Goal: Information Seeking & Learning: Learn about a topic

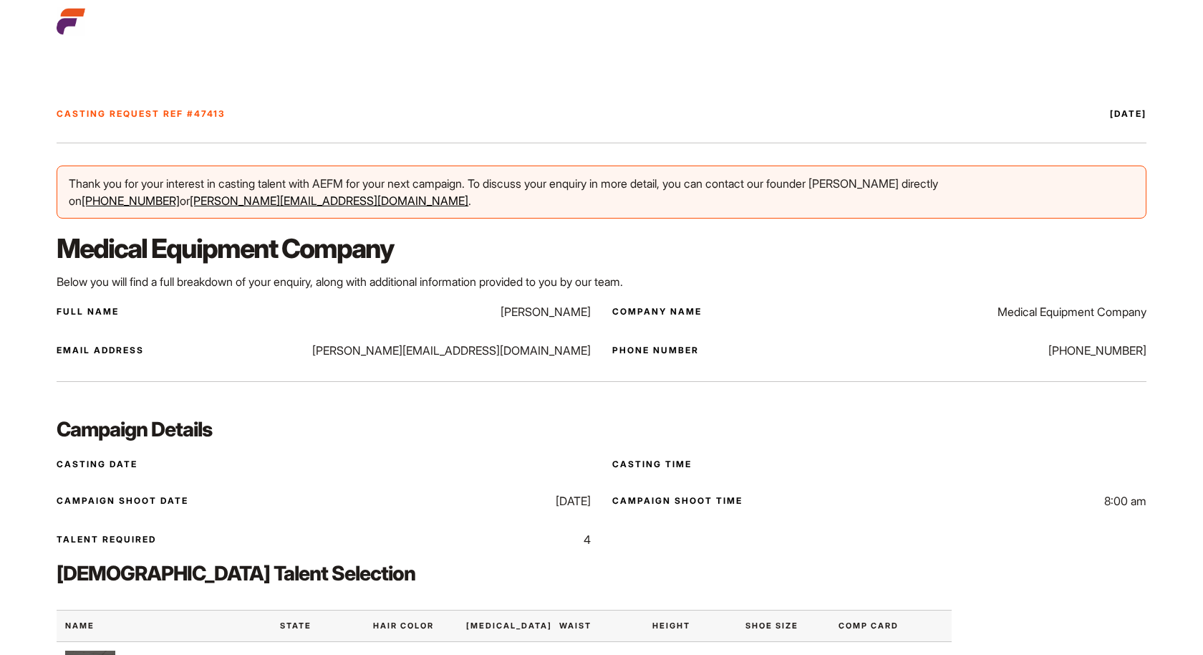
drag, startPoint x: 468, startPoint y: 307, endPoint x: 512, endPoint y: 311, distance: 44.6
click at [512, 311] on div "Full Name Natasha Danischewski" at bounding box center [324, 311] width 534 height 17
copy p "Natasha"
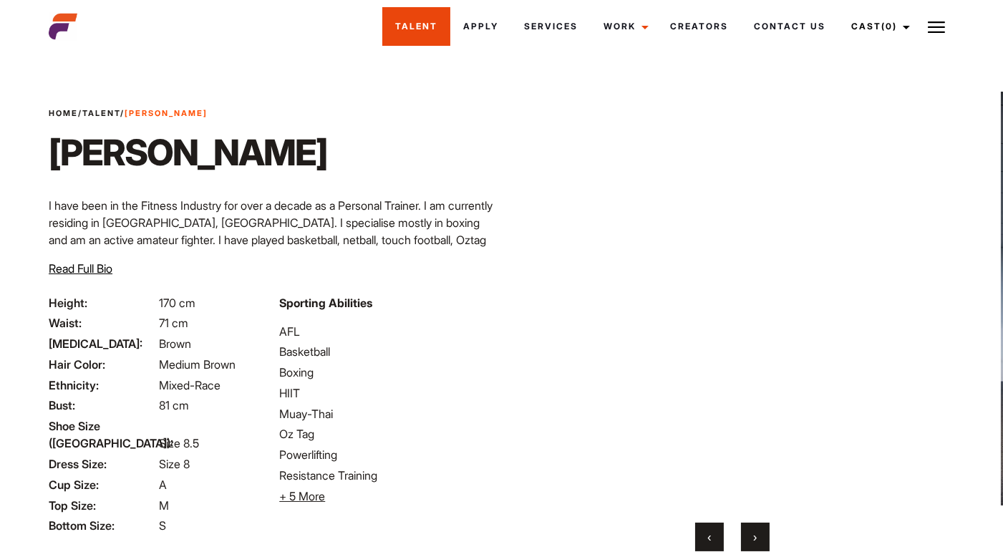
click at [415, 28] on link "Talent" at bounding box center [416, 26] width 68 height 39
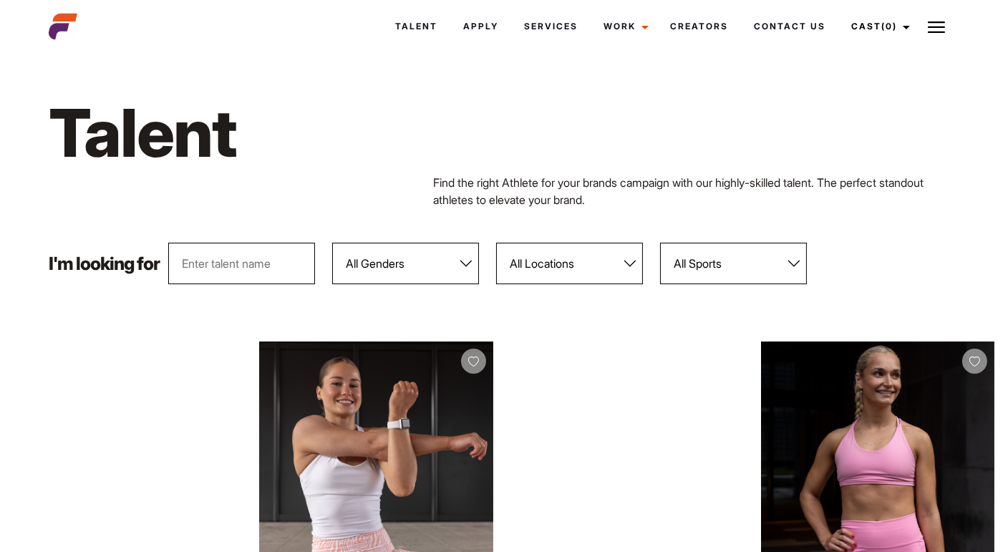
click at [577, 268] on select "All Locations Adelaide Brisbane Darwin Gold Coast Melbourne Perth Sunshine Coas…" at bounding box center [569, 264] width 147 height 42
select select "117"
click at [497, 243] on select "All Locations Adelaide Brisbane Darwin Gold Coast Melbourne Perth Sunshine Coas…" at bounding box center [569, 264] width 147 height 42
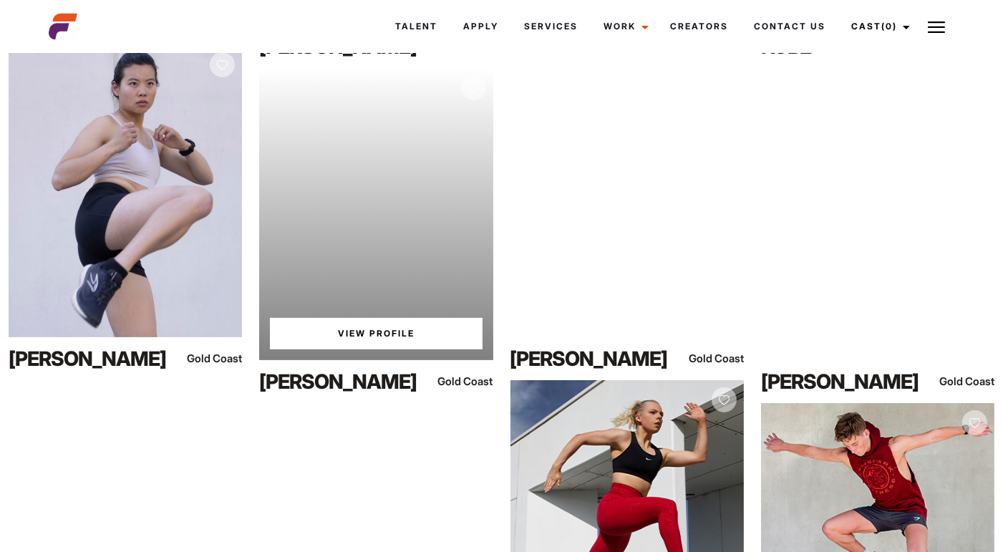
scroll to position [596, 0]
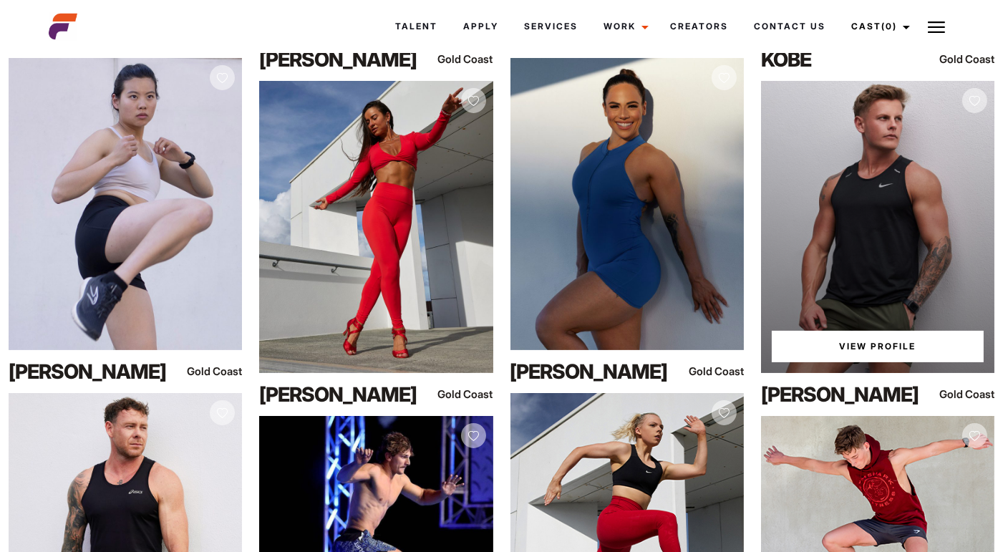
click at [893, 349] on link "View Profile" at bounding box center [878, 347] width 212 height 32
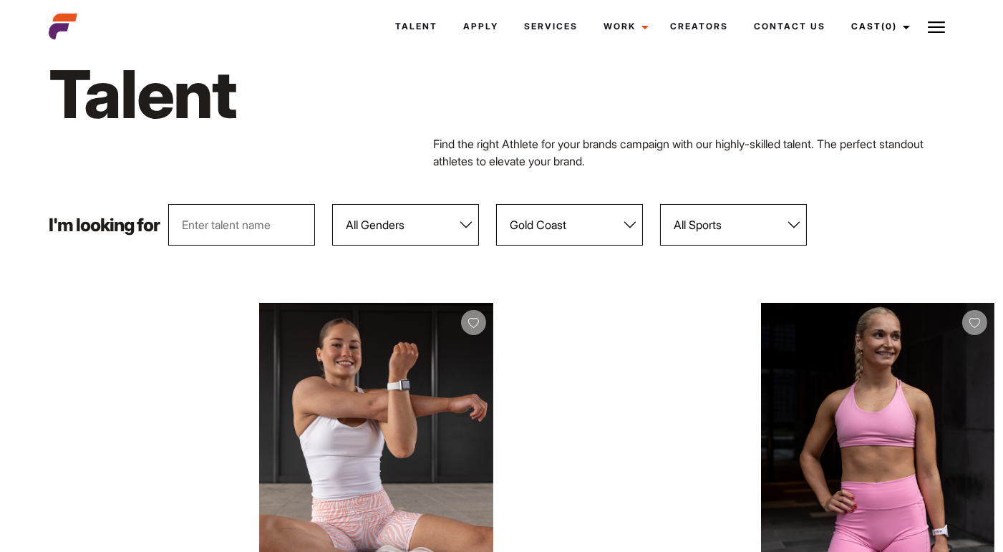
scroll to position [37, 0]
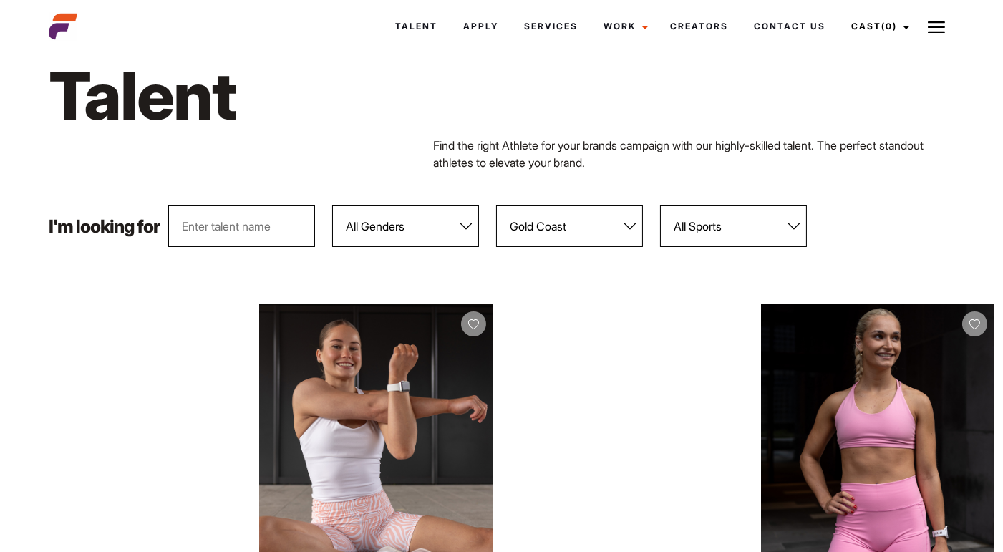
click at [565, 236] on select "All Locations [GEOGRAPHIC_DATA] [GEOGRAPHIC_DATA] [GEOGRAPHIC_DATA] [GEOGRAPHIC…" at bounding box center [569, 227] width 147 height 42
click at [497, 206] on select "All Locations Adelaide Brisbane Darwin Gold Coast Melbourne Perth Sunshine Coas…" at bounding box center [569, 227] width 147 height 42
click at [427, 227] on select "All Genders Female Male" at bounding box center [405, 227] width 147 height 42
click at [333, 206] on select "All Genders Female Male" at bounding box center [405, 227] width 147 height 42
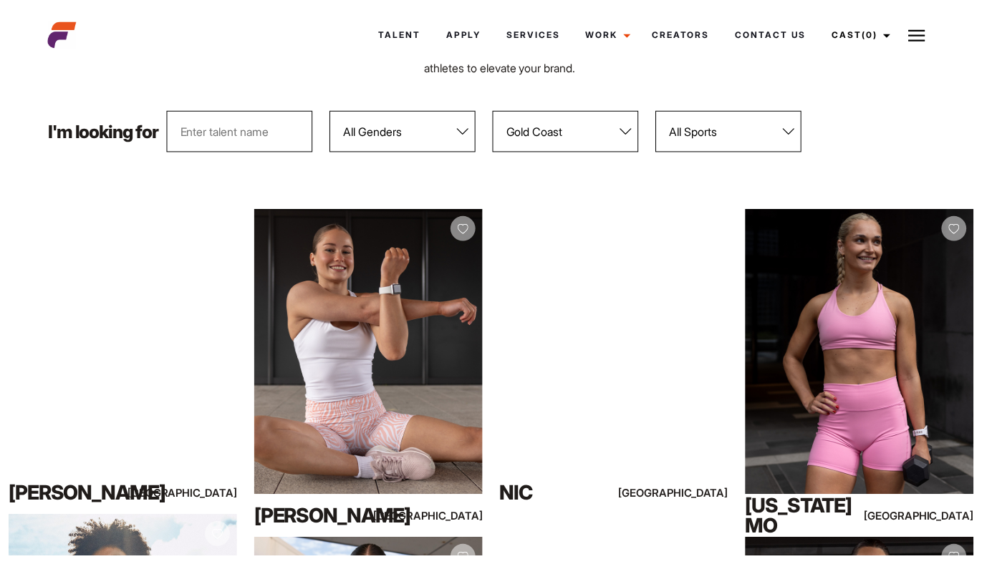
scroll to position [139, 0]
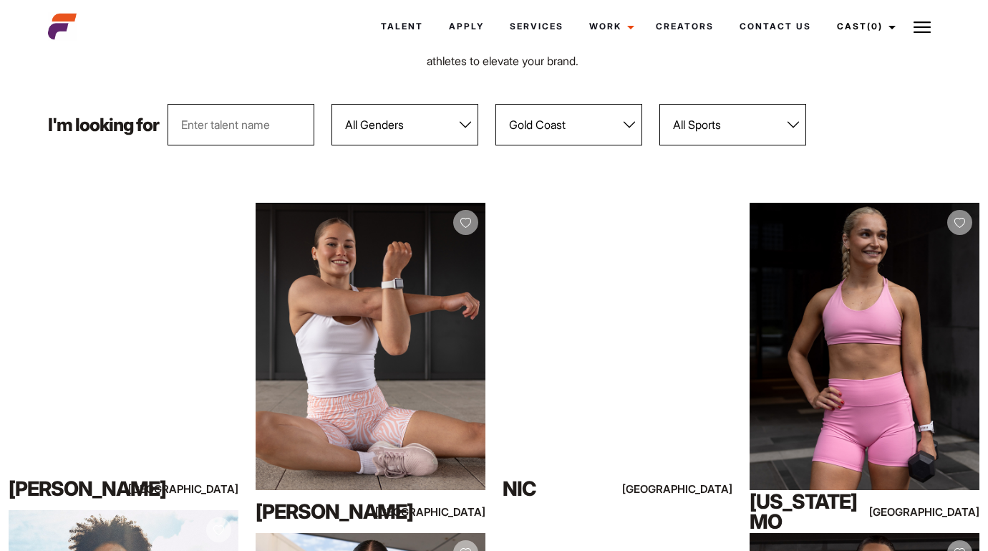
click at [602, 129] on select "All Locations Adelaide Brisbane Darwin Gold Coast Melbourne Perth Sunshine Coas…" at bounding box center [569, 125] width 147 height 42
select select "113"
click at [496, 104] on select "All Locations [GEOGRAPHIC_DATA] [GEOGRAPHIC_DATA] [GEOGRAPHIC_DATA] [GEOGRAPHIC…" at bounding box center [569, 125] width 147 height 42
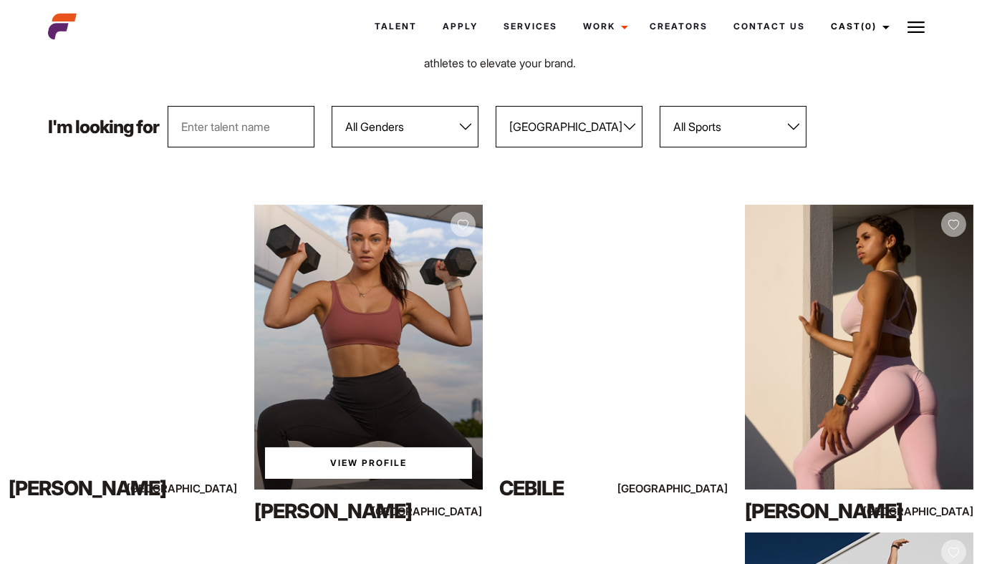
scroll to position [138, 0]
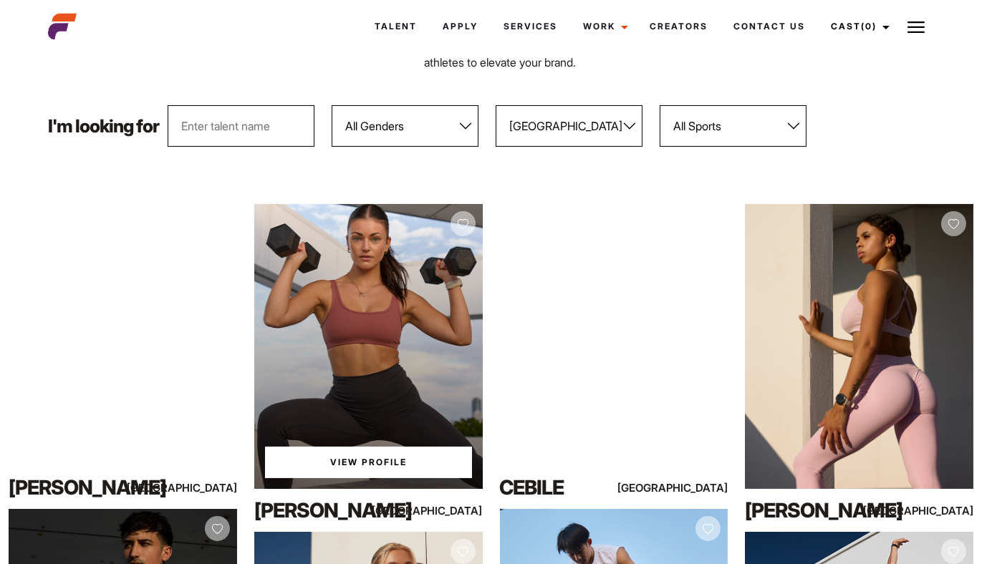
click at [370, 458] on link "View Profile" at bounding box center [368, 463] width 207 height 32
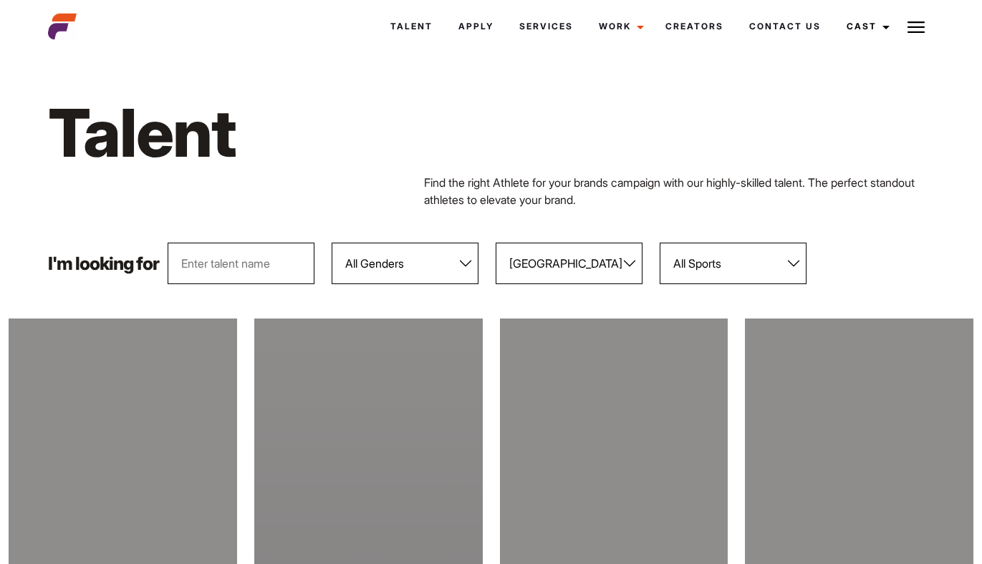
scroll to position [138, 0]
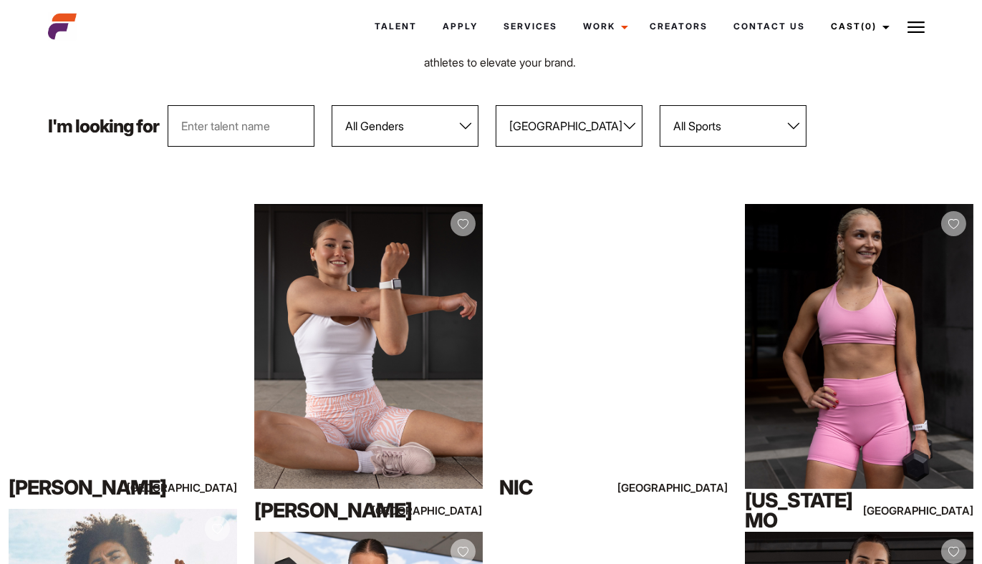
click at [557, 127] on select "All Locations Adelaide Brisbane Darwin Gold Coast Melbourne Perth Sunshine Coas…" at bounding box center [569, 126] width 147 height 42
select select "117"
click at [496, 105] on select "All Locations Adelaide Brisbane Darwin Gold Coast Melbourne Perth Sunshine Coas…" at bounding box center [569, 126] width 147 height 42
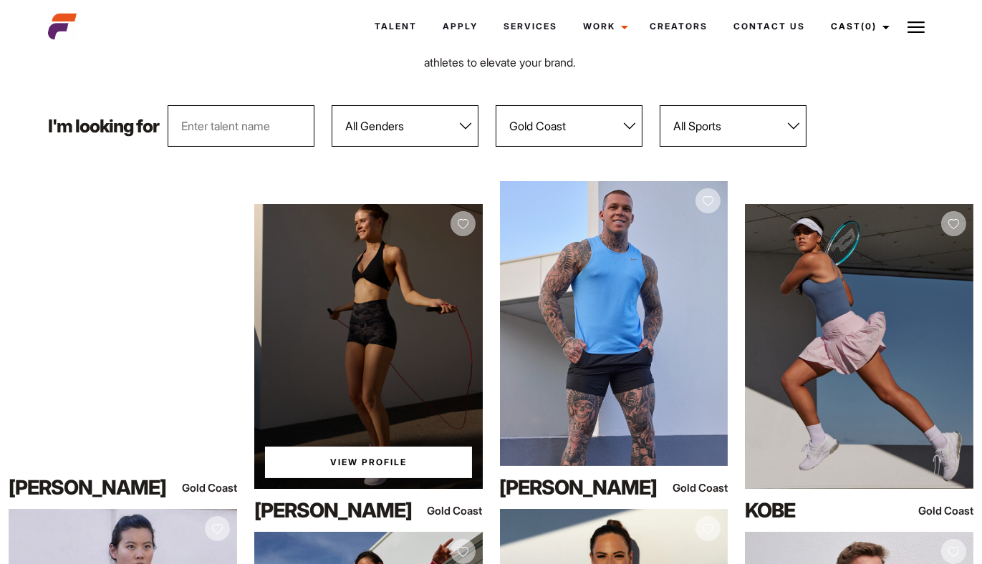
click at [383, 459] on link "View Profile" at bounding box center [368, 463] width 207 height 32
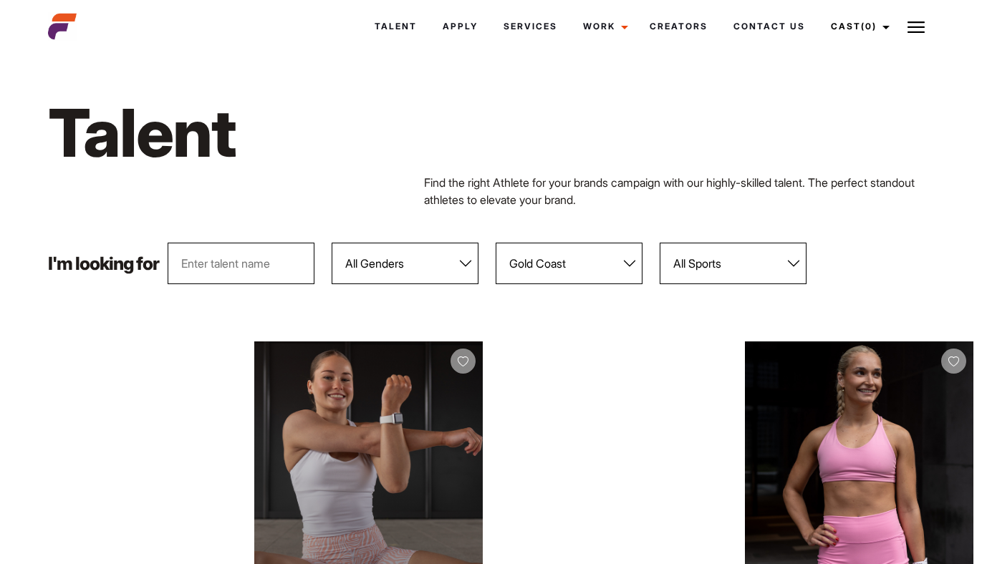
scroll to position [138, 0]
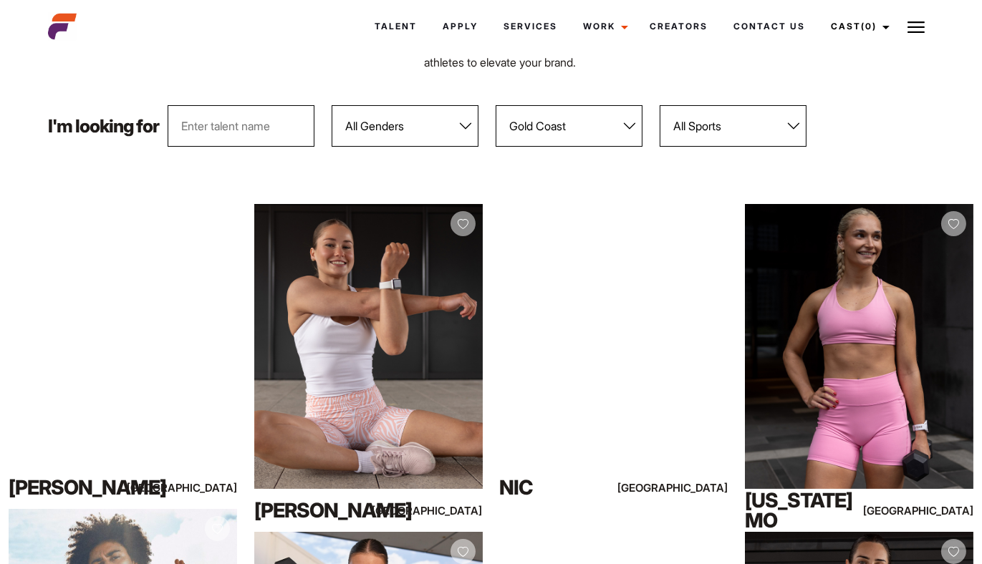
click at [552, 122] on select "All Locations Adelaide Brisbane Darwin Gold Coast Melbourne Perth Sunshine Coas…" at bounding box center [569, 126] width 147 height 42
click at [496, 105] on select "All Locations Adelaide Brisbane Darwin Gold Coast Melbourne Perth Sunshine Coas…" at bounding box center [569, 126] width 147 height 42
click at [551, 129] on select "All Locations Adelaide Brisbane Darwin Gold Coast Melbourne Perth Sunshine Coas…" at bounding box center [569, 126] width 147 height 42
select select "113"
click at [496, 105] on select "All Locations Adelaide Brisbane Darwin Gold Coast Melbourne Perth Sunshine Coas…" at bounding box center [569, 126] width 147 height 42
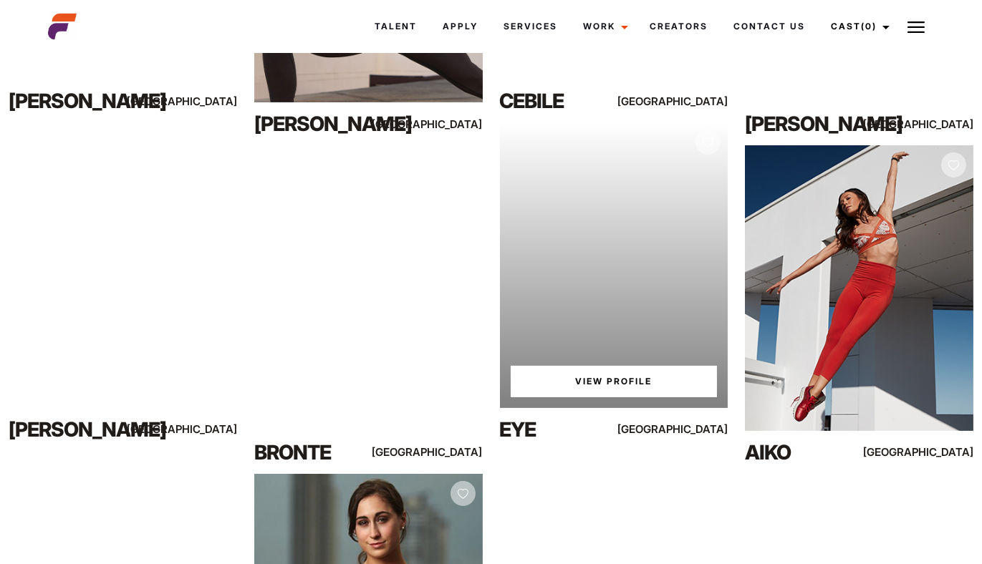
scroll to position [532, 0]
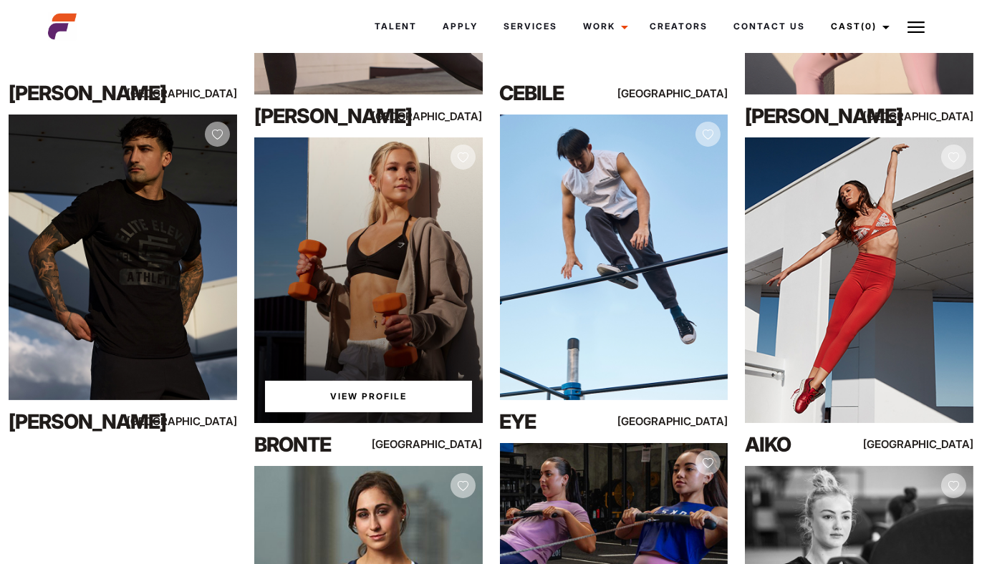
click at [421, 395] on link "View Profile" at bounding box center [368, 397] width 207 height 32
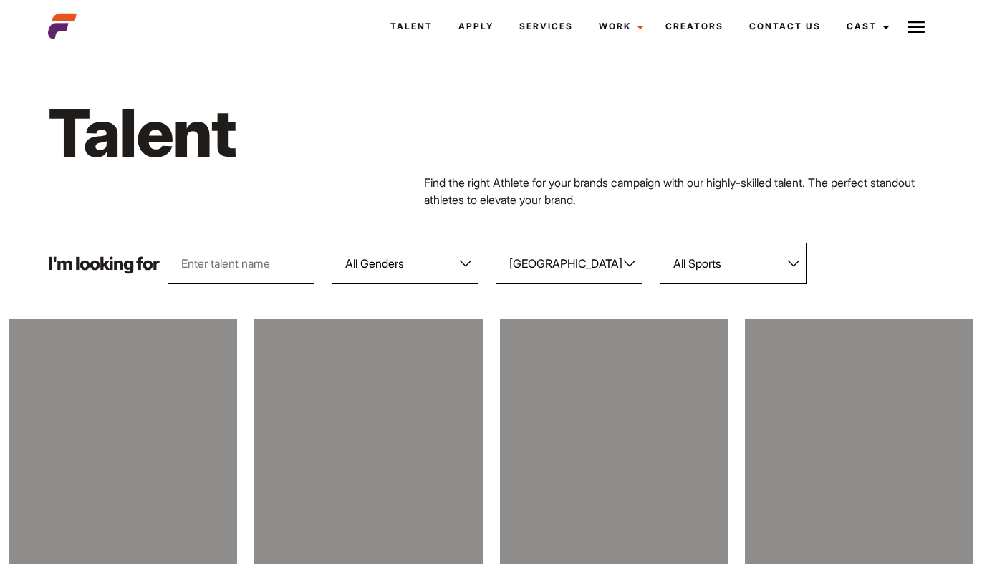
select select "113"
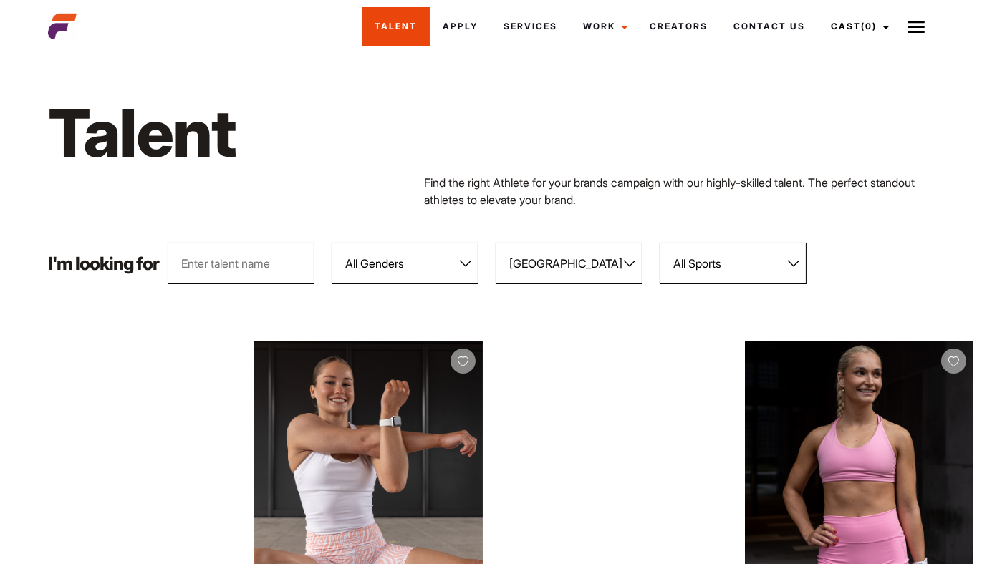
click at [412, 26] on link "Talent" at bounding box center [396, 26] width 68 height 39
click at [562, 264] on select "All Locations Adelaide Brisbane Darwin Gold Coast Melbourne Perth Sunshine Coas…" at bounding box center [569, 264] width 147 height 42
select select "113"
click at [496, 243] on select "All Locations Adelaide Brisbane Darwin Gold Coast Melbourne Perth Sunshine Coas…" at bounding box center [569, 264] width 147 height 42
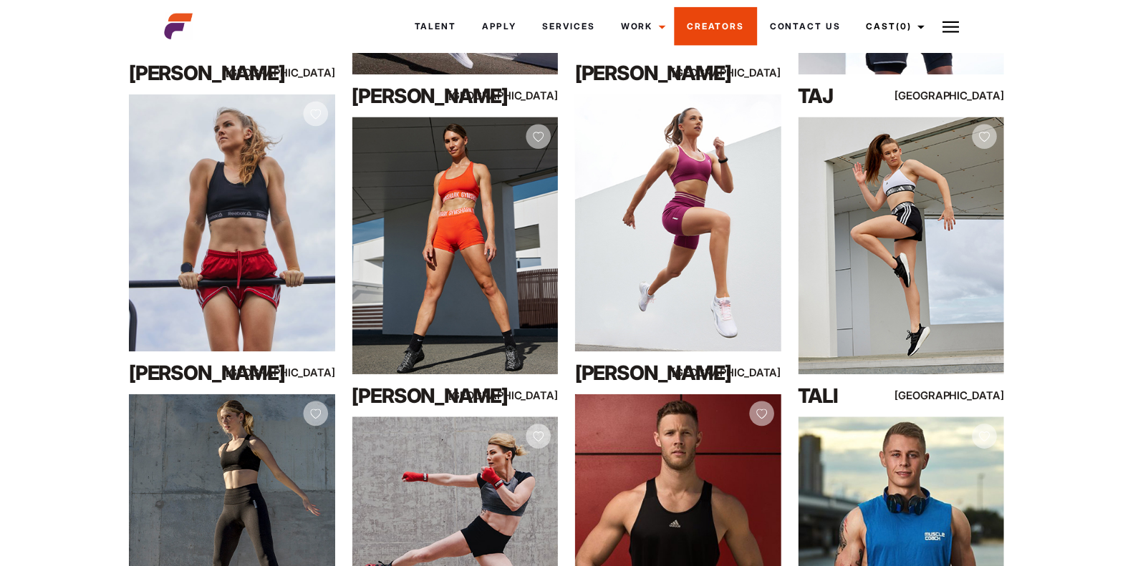
scroll to position [2029, 0]
